Goal: Communication & Community: Answer question/provide support

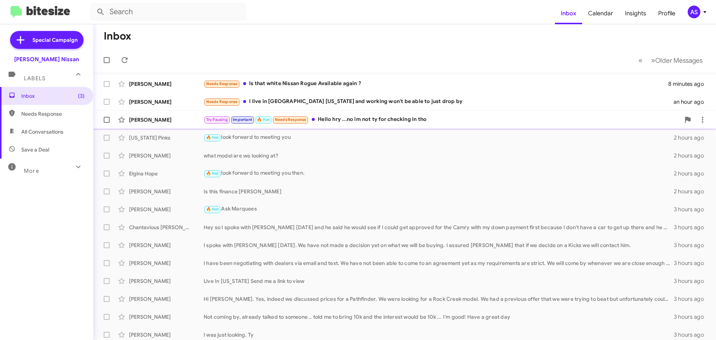
click at [346, 119] on div "Try Pausing Important 🔥 Hot Needs Response Hello hry ...no im not ty for checki…" at bounding box center [442, 119] width 477 height 9
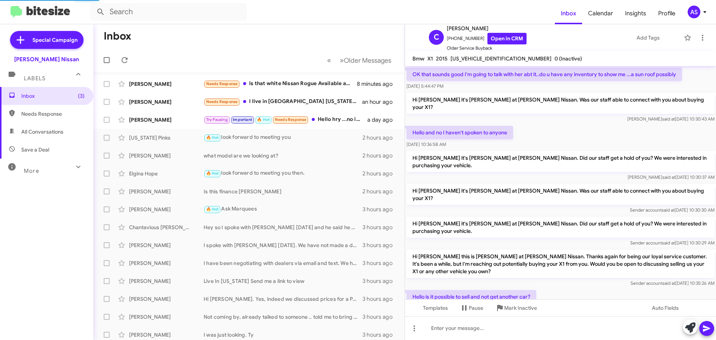
scroll to position [394, 0]
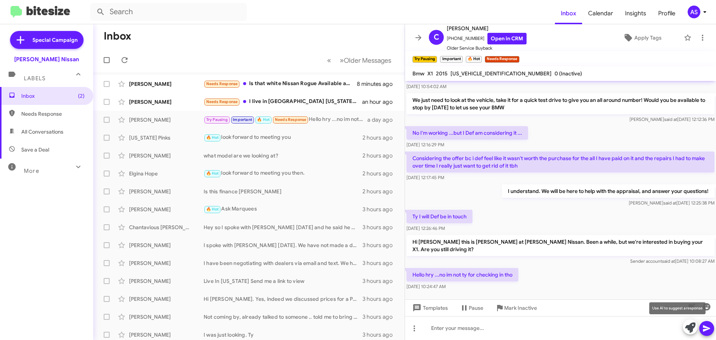
click at [686, 327] on icon at bounding box center [690, 327] width 10 height 10
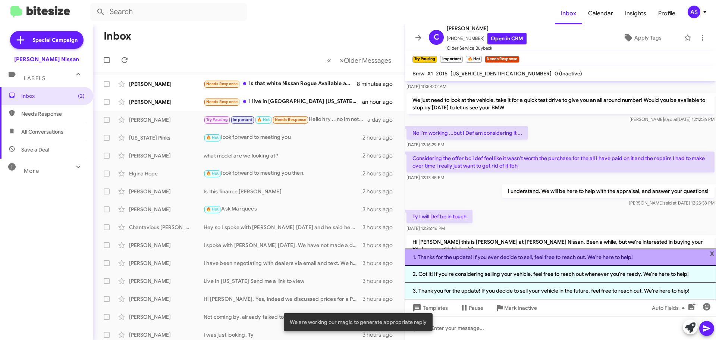
click at [541, 257] on li "1. Thanks for the update! If you ever decide to sell, feel free to reach out. W…" at bounding box center [560, 257] width 311 height 17
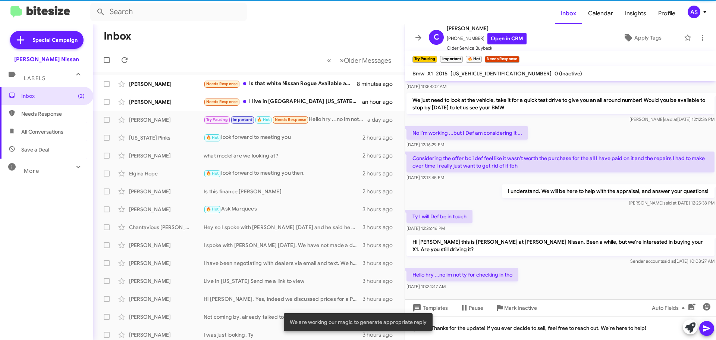
click at [708, 326] on icon at bounding box center [707, 328] width 9 height 9
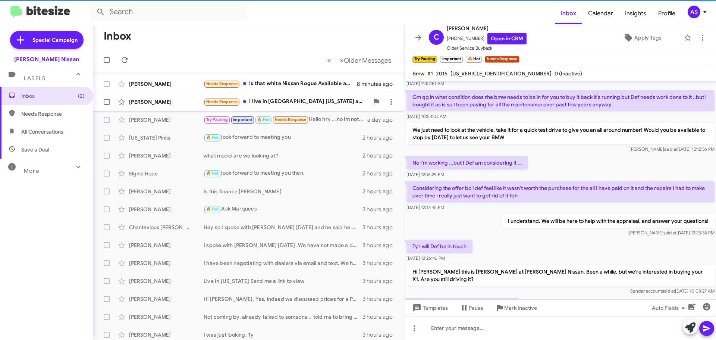
click at [330, 103] on div "Needs Response I live in [GEOGRAPHIC_DATA] [US_STATE] and working won't be able…" at bounding box center [286, 101] width 165 height 9
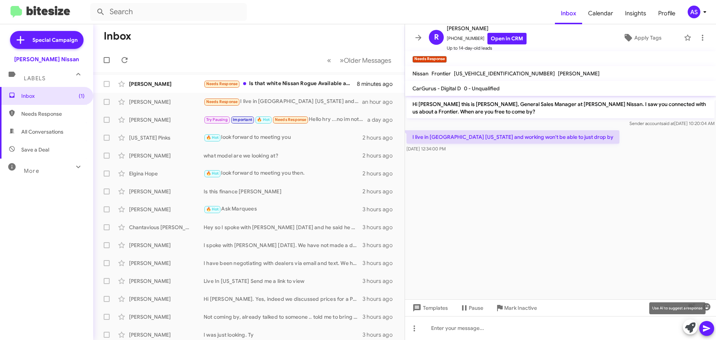
click at [685, 327] on icon at bounding box center [690, 327] width 10 height 10
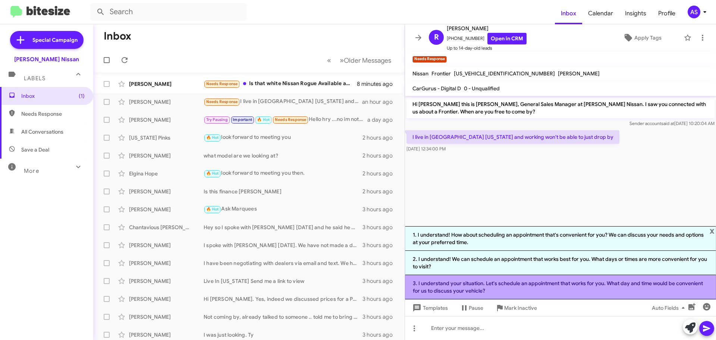
click at [601, 291] on li "3. I understand your situation. Let's schedule an appointment that works for yo…" at bounding box center [560, 287] width 311 height 24
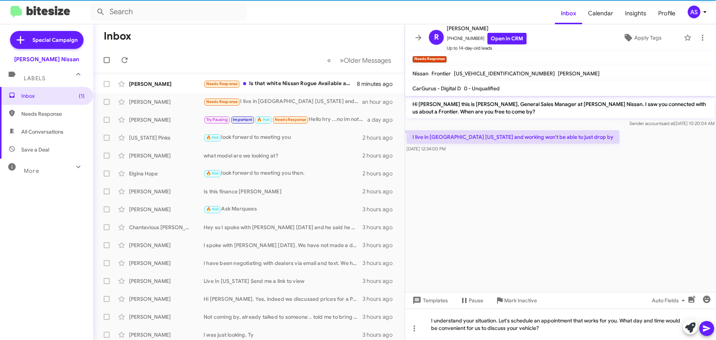
click at [709, 329] on icon at bounding box center [706, 328] width 7 height 6
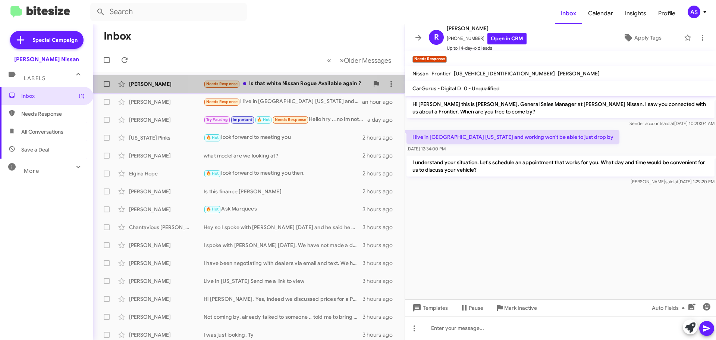
click at [274, 85] on div "Needs Response Is that white Nissan Rogue Available again ?" at bounding box center [286, 83] width 165 height 9
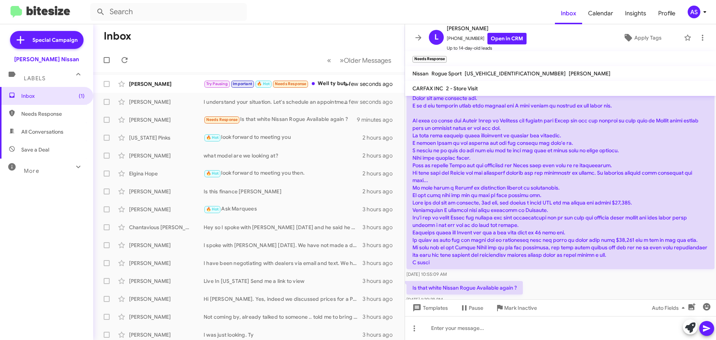
scroll to position [92, 0]
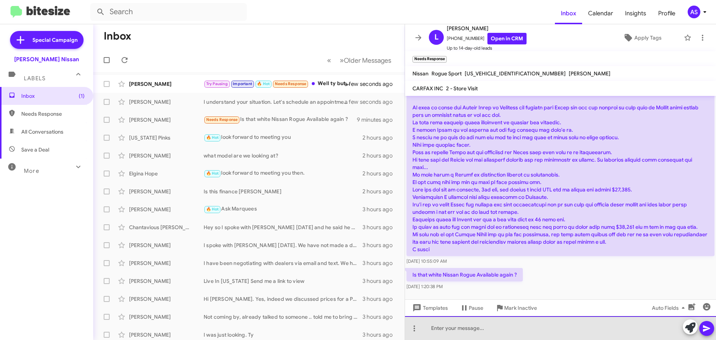
click at [451, 334] on div at bounding box center [560, 328] width 311 height 24
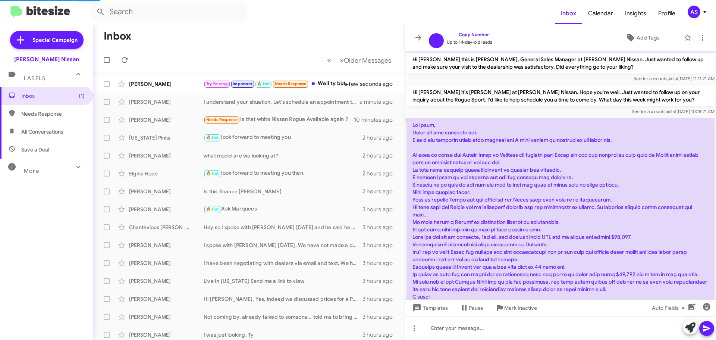
scroll to position [47, 0]
